Goal: Check status

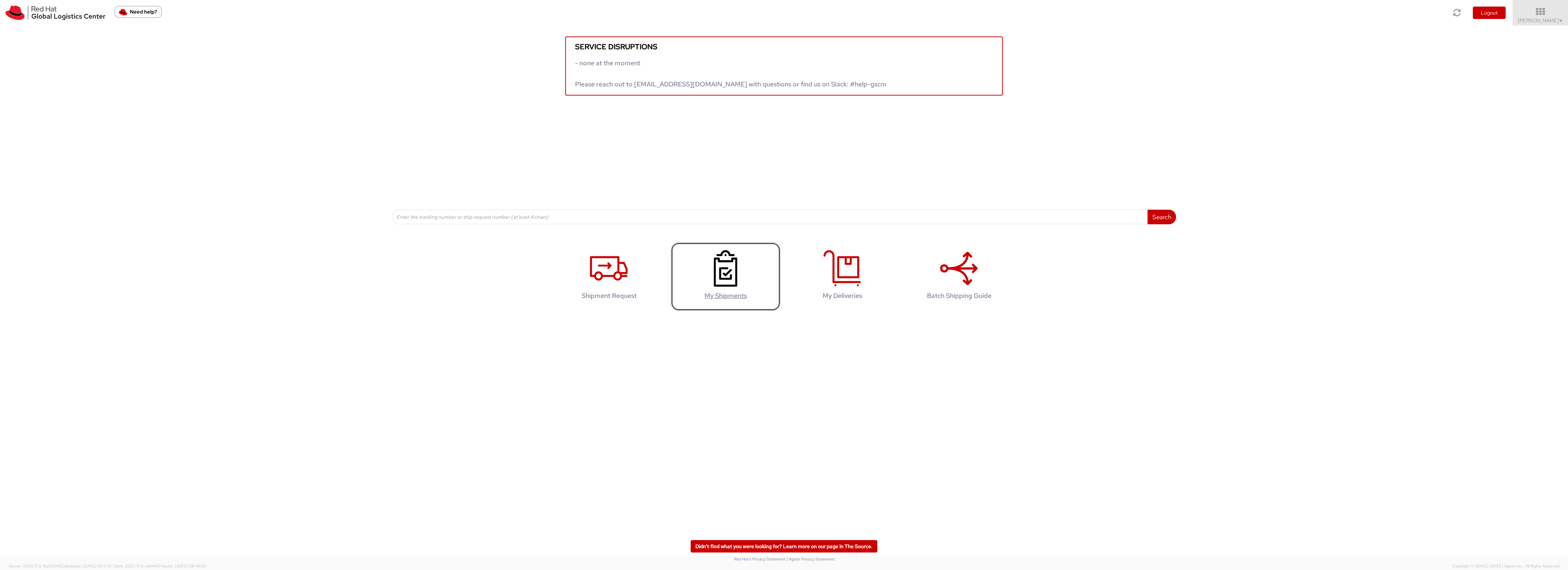
click at [744, 292] on link "My Shipments" at bounding box center [726, 276] width 110 height 68
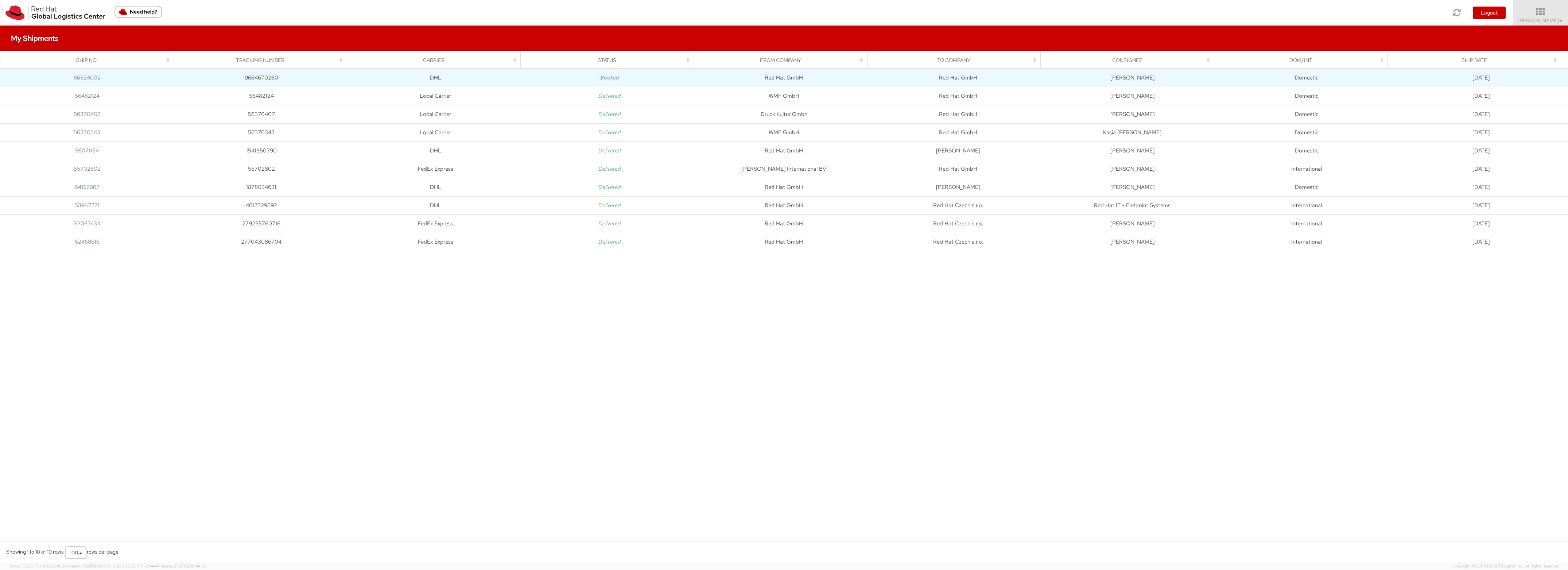
click at [847, 80] on td "Red Hat GmbH" at bounding box center [784, 78] width 174 height 18
click at [86, 78] on link "56524002" at bounding box center [87, 78] width 27 height 7
click at [684, 75] on td "Booked" at bounding box center [609, 78] width 174 height 18
